Goal: Task Accomplishment & Management: Use online tool/utility

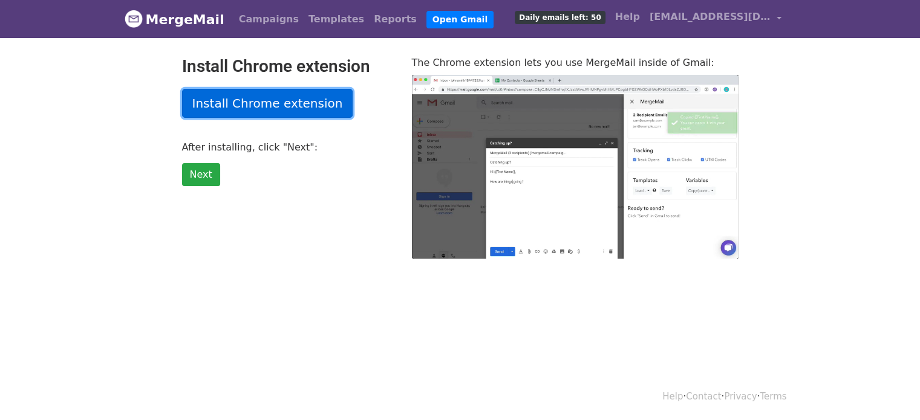
click at [247, 105] on link "Install Chrome extension" at bounding box center [267, 103] width 171 height 29
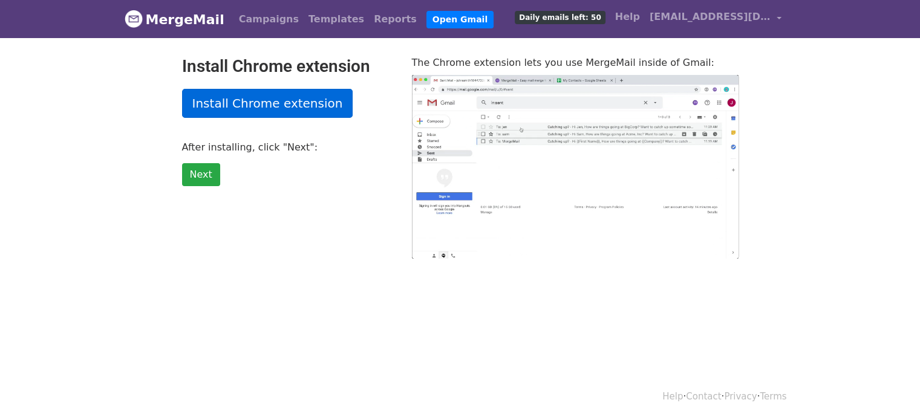
type input "36.01"
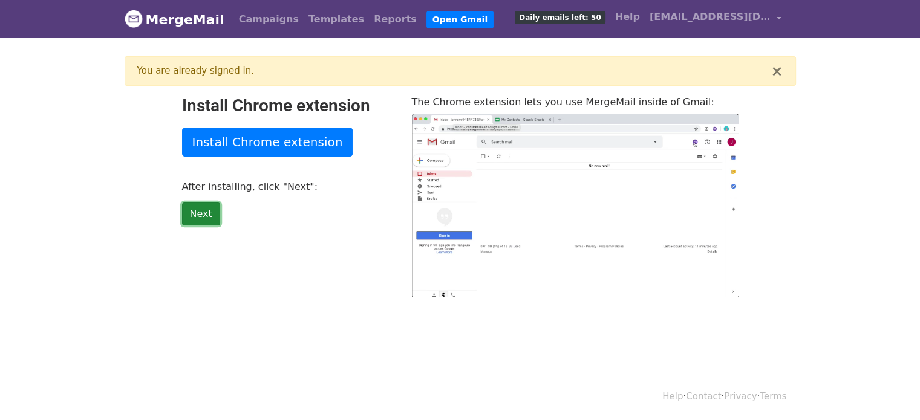
click at [195, 213] on link "Next" at bounding box center [201, 214] width 38 height 23
type input "14.95"
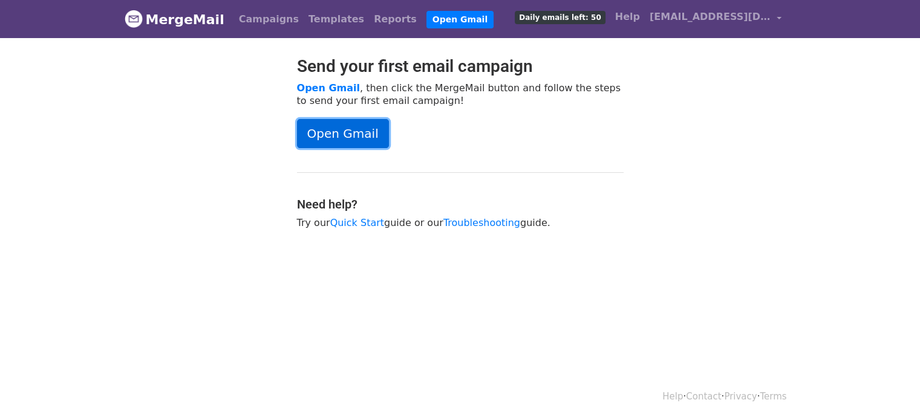
click at [344, 135] on link "Open Gmail" at bounding box center [343, 133] width 92 height 29
